Goal: Information Seeking & Learning: Learn about a topic

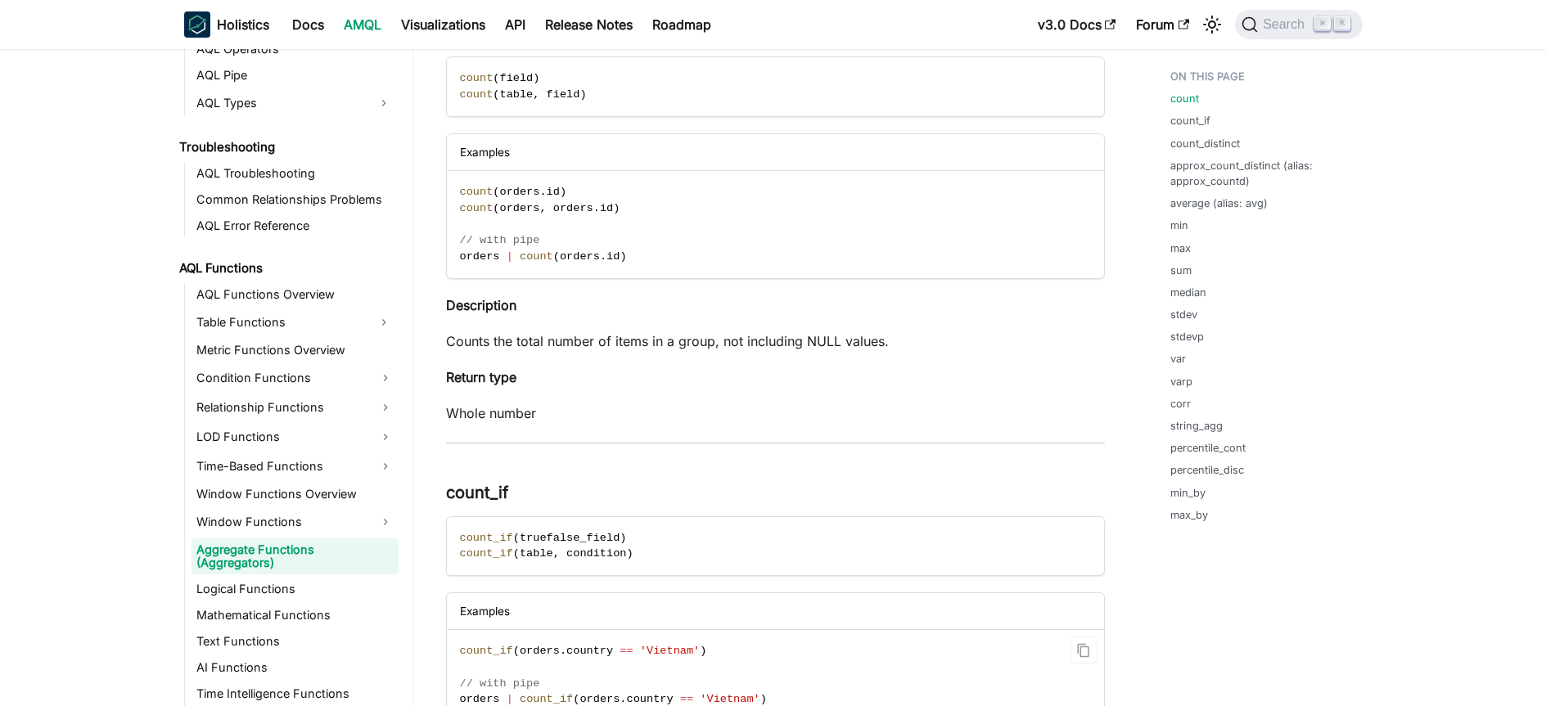
scroll to position [317, 0]
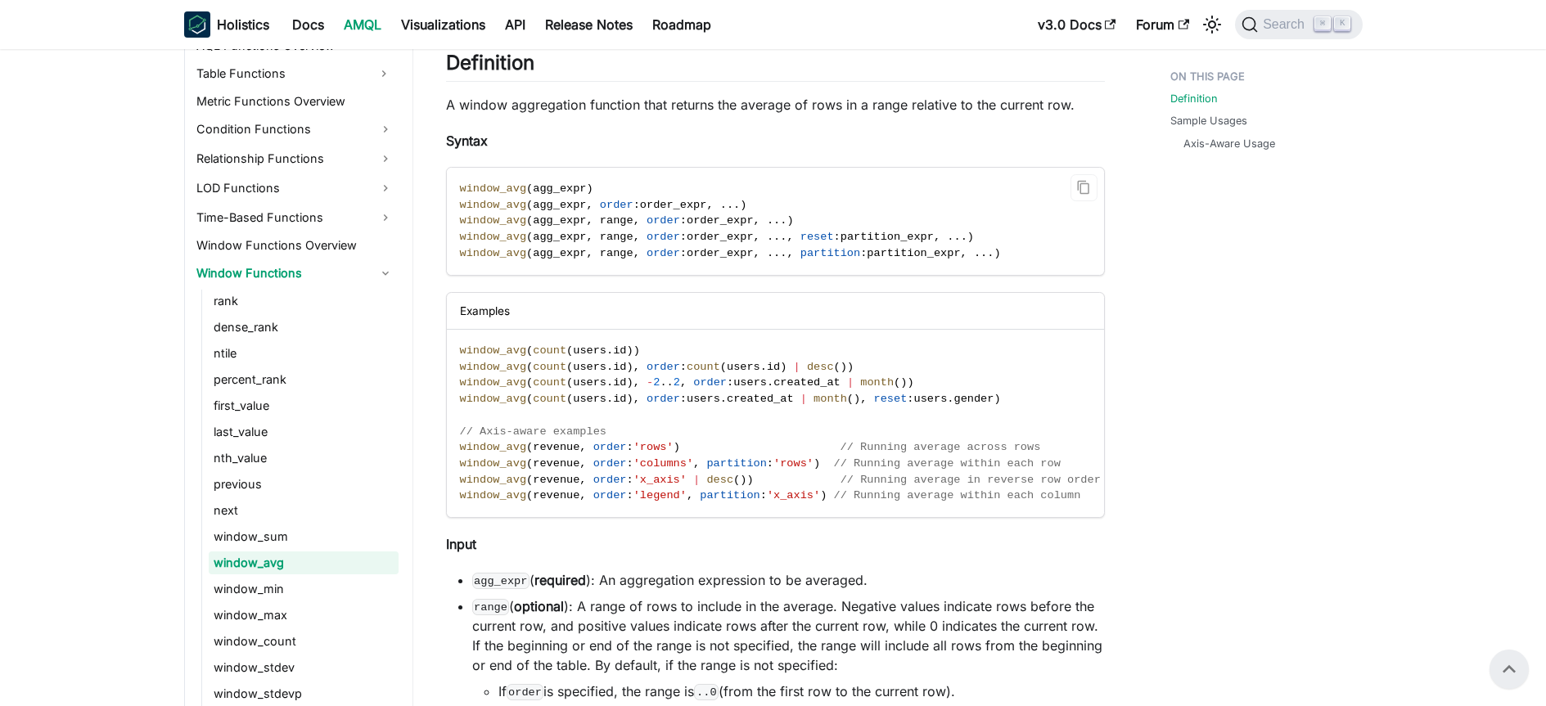
scroll to position [244, 0]
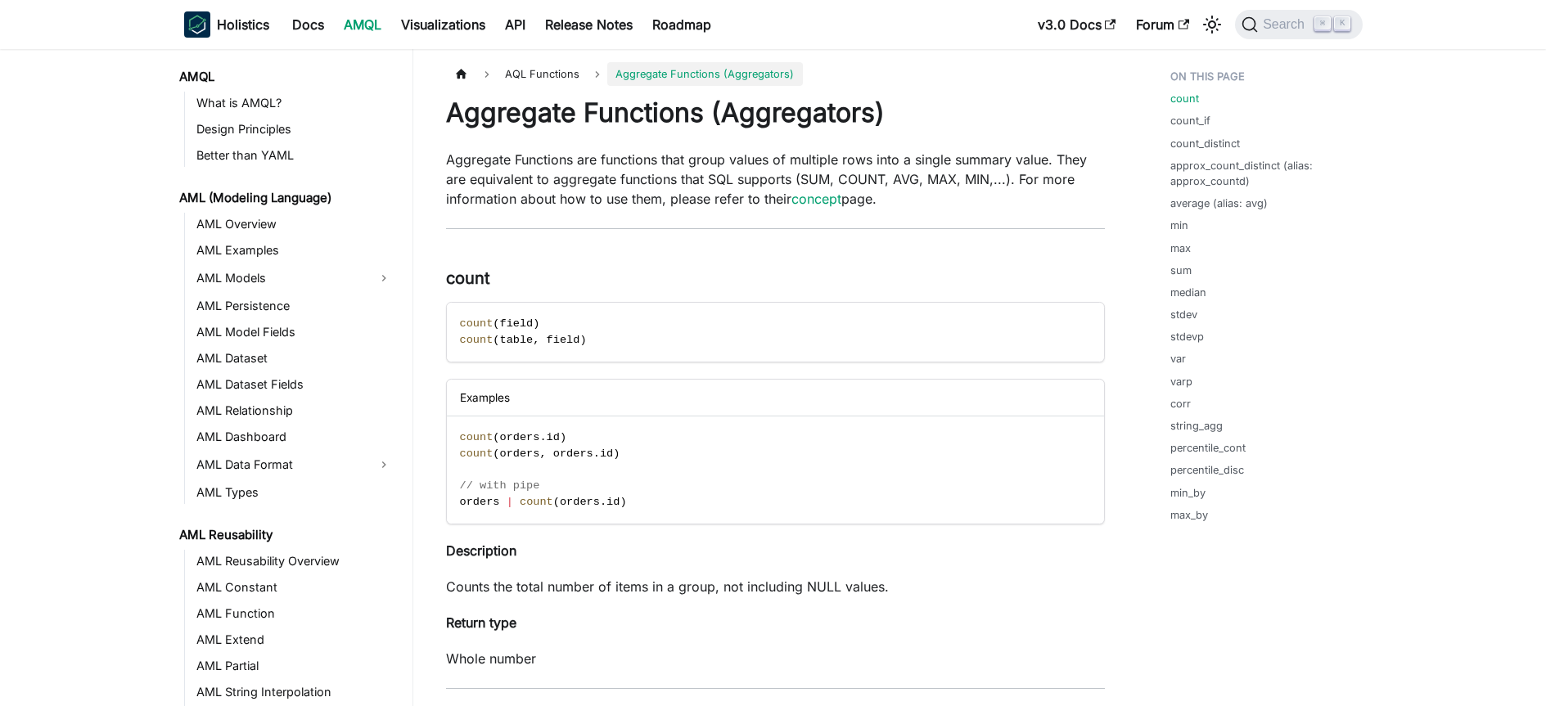
click at [907, 207] on p "Aggregate Functions are functions that group values of multiple rows into a sin…" at bounding box center [775, 179] width 659 height 59
click at [1286, 25] on span "Search" at bounding box center [1286, 24] width 56 height 15
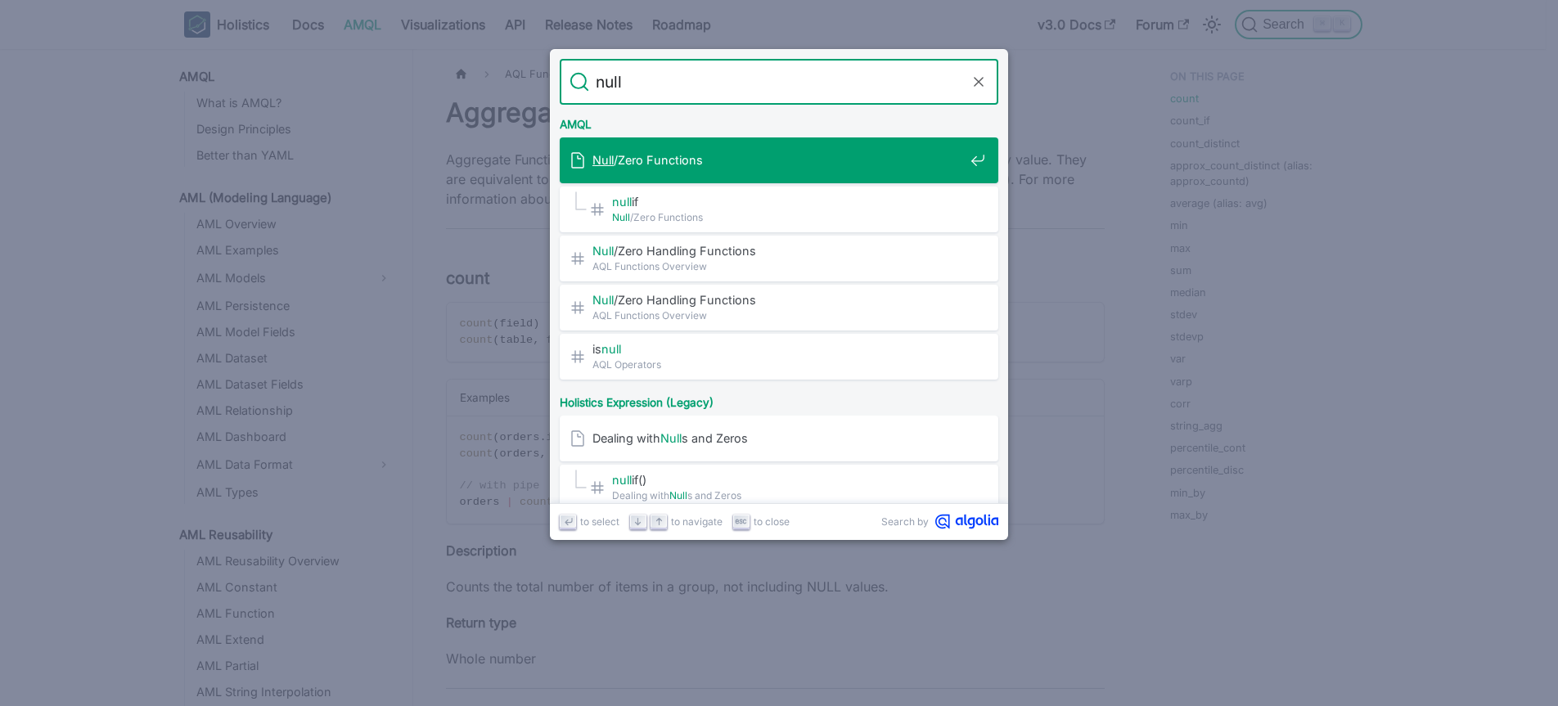
type input "null"
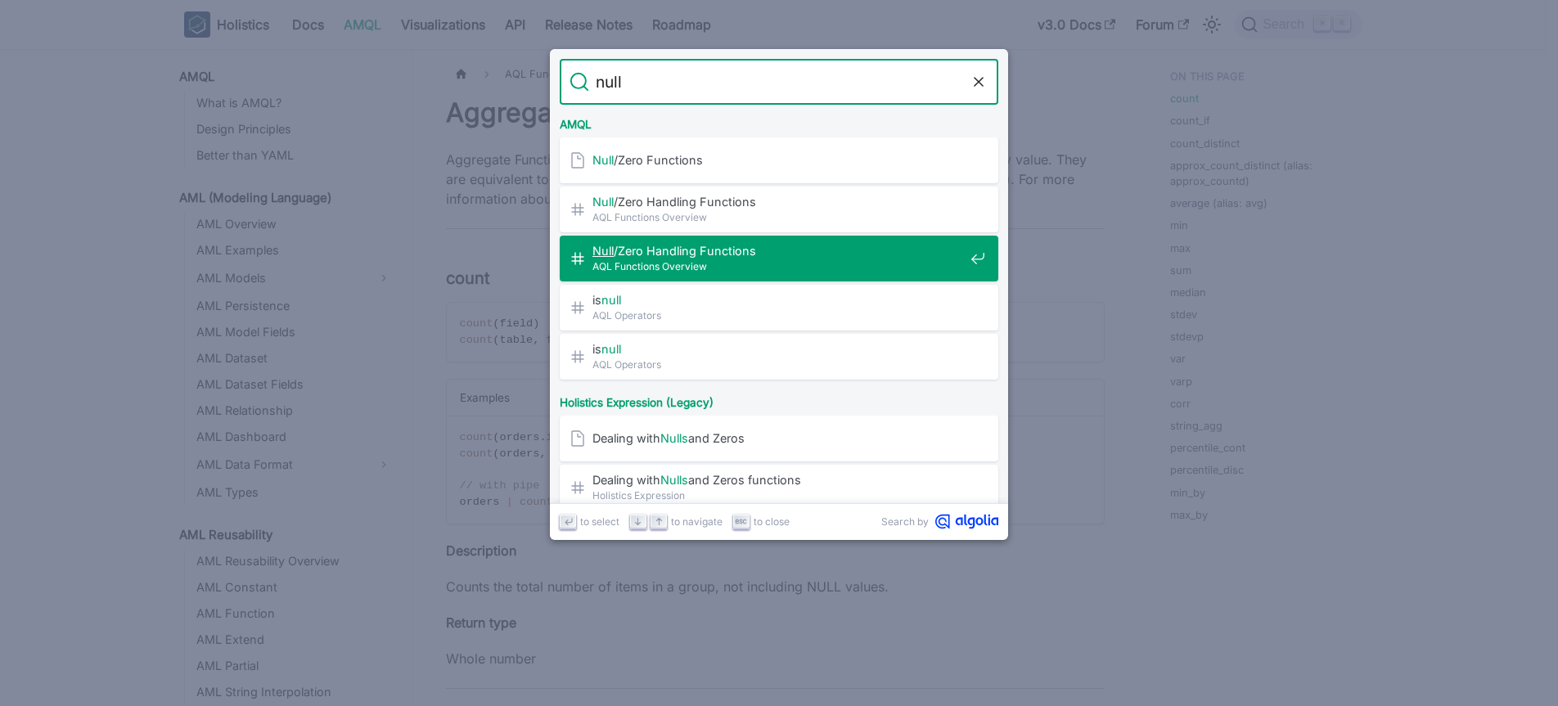
click at [786, 250] on span "Null /Zero Handling Functions" at bounding box center [777, 251] width 371 height 16
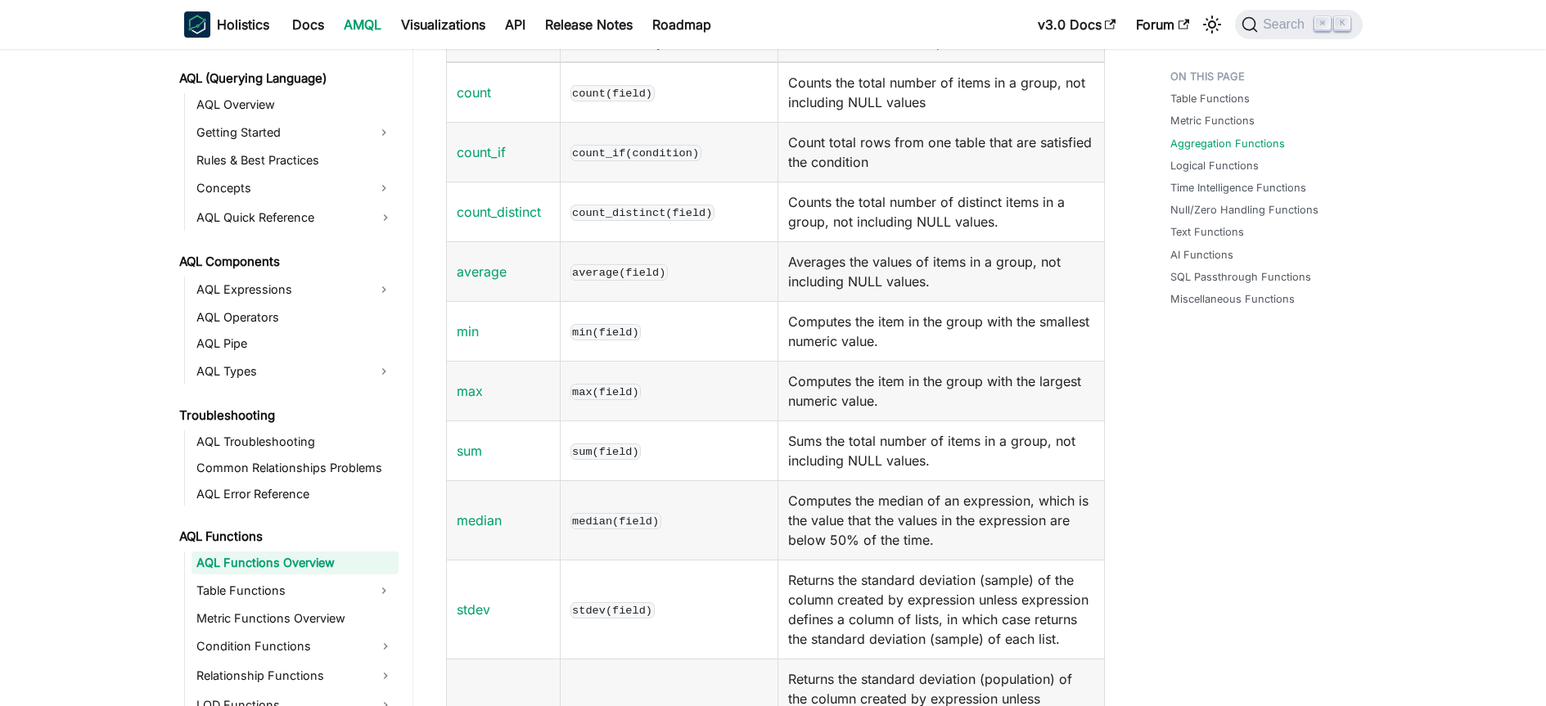
scroll to position [2068, 0]
